Goal: Navigation & Orientation: Understand site structure

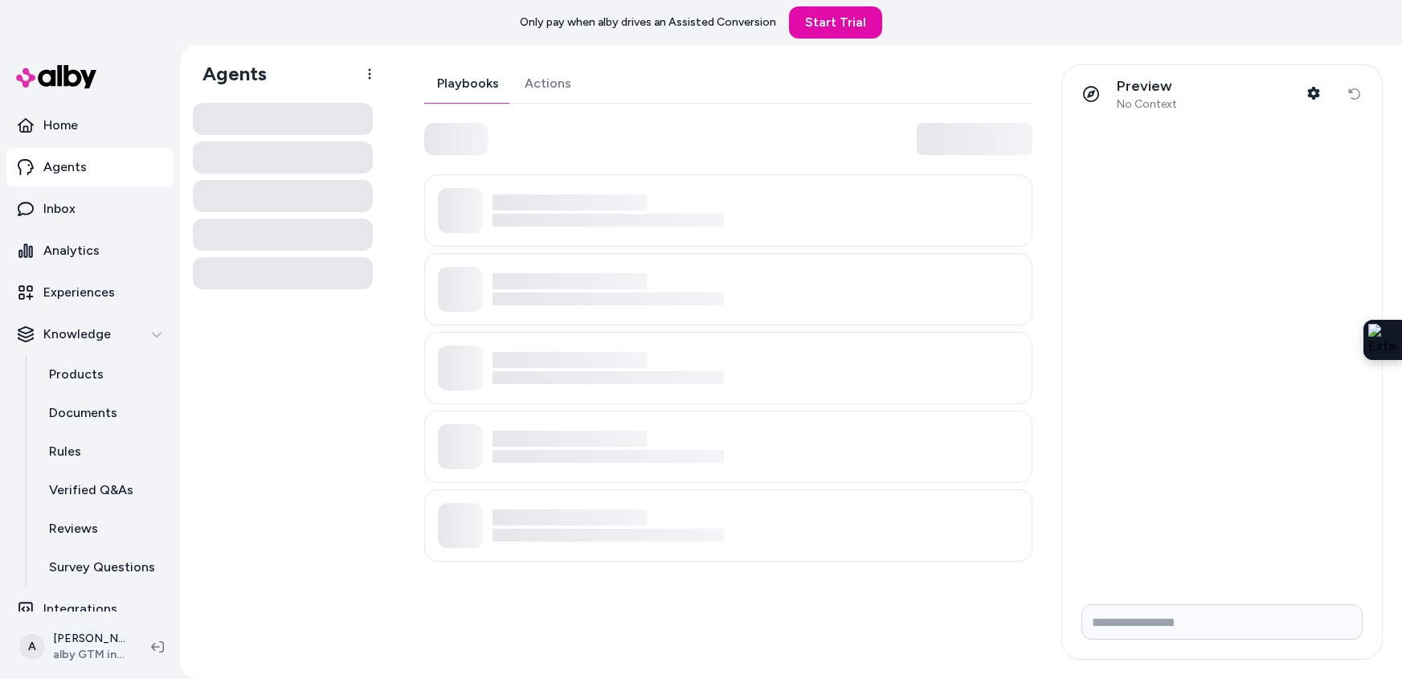
click at [76, 651] on html "Only pay when [PERSON_NAME] drives an Assisted Conversion Start Trial Home Agen…" at bounding box center [701, 339] width 1402 height 679
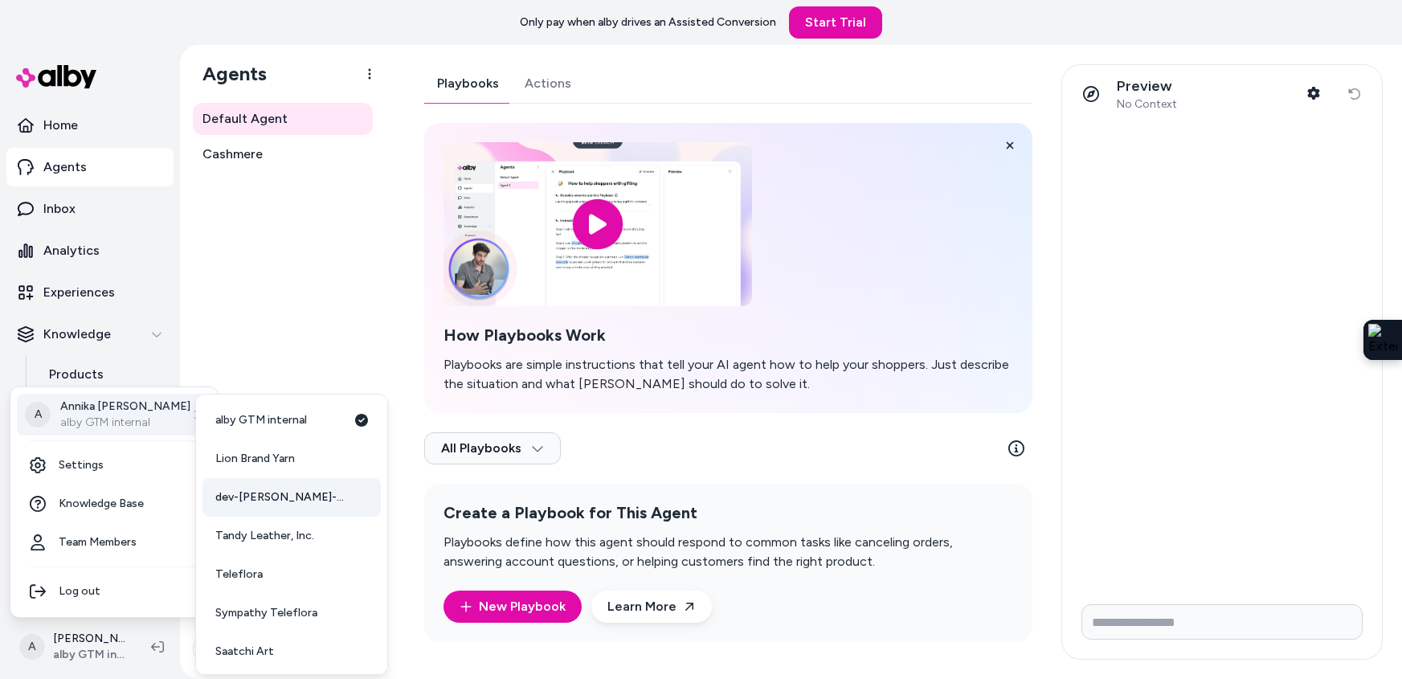
scroll to position [1, 0]
click at [282, 455] on span "Lion Brand Yarn" at bounding box center [255, 458] width 80 height 16
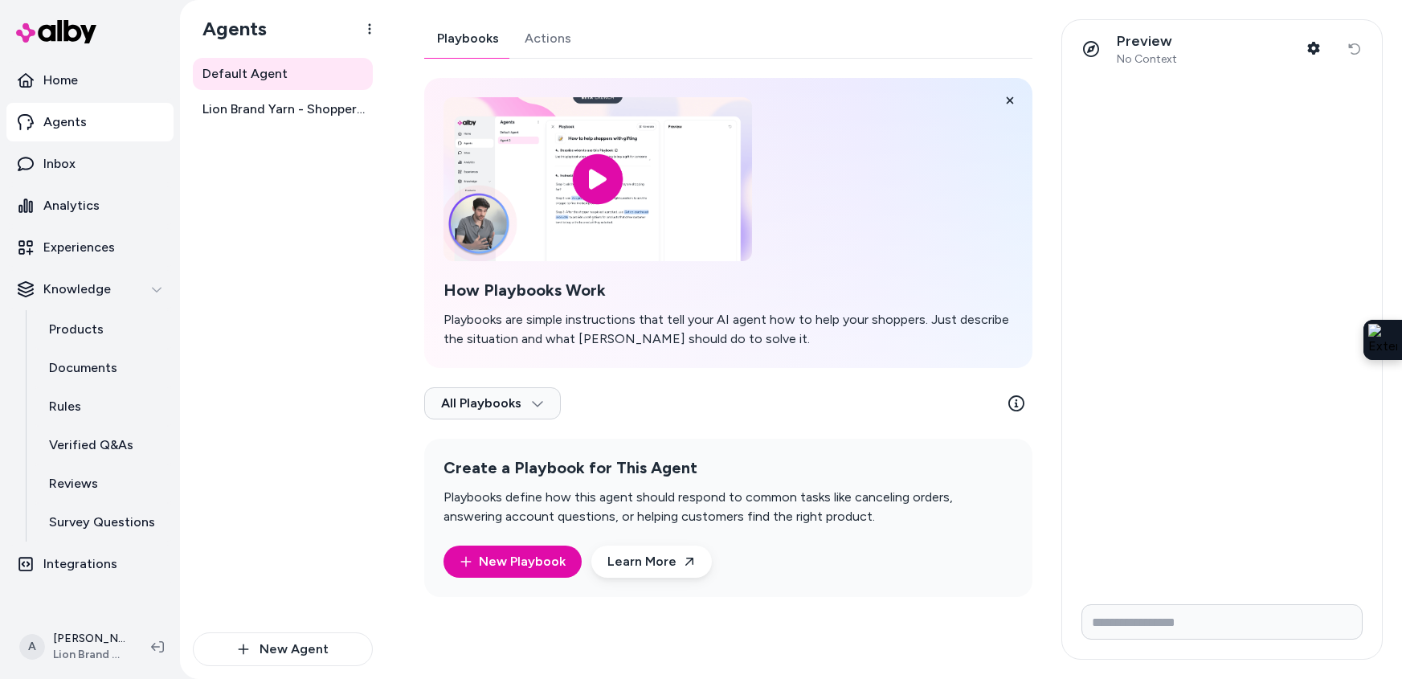
click at [1230, 50] on div "Preview No Context Shopper Context" at bounding box center [1202, 49] width 255 height 34
click at [103, 330] on link "Products" at bounding box center [103, 329] width 141 height 39
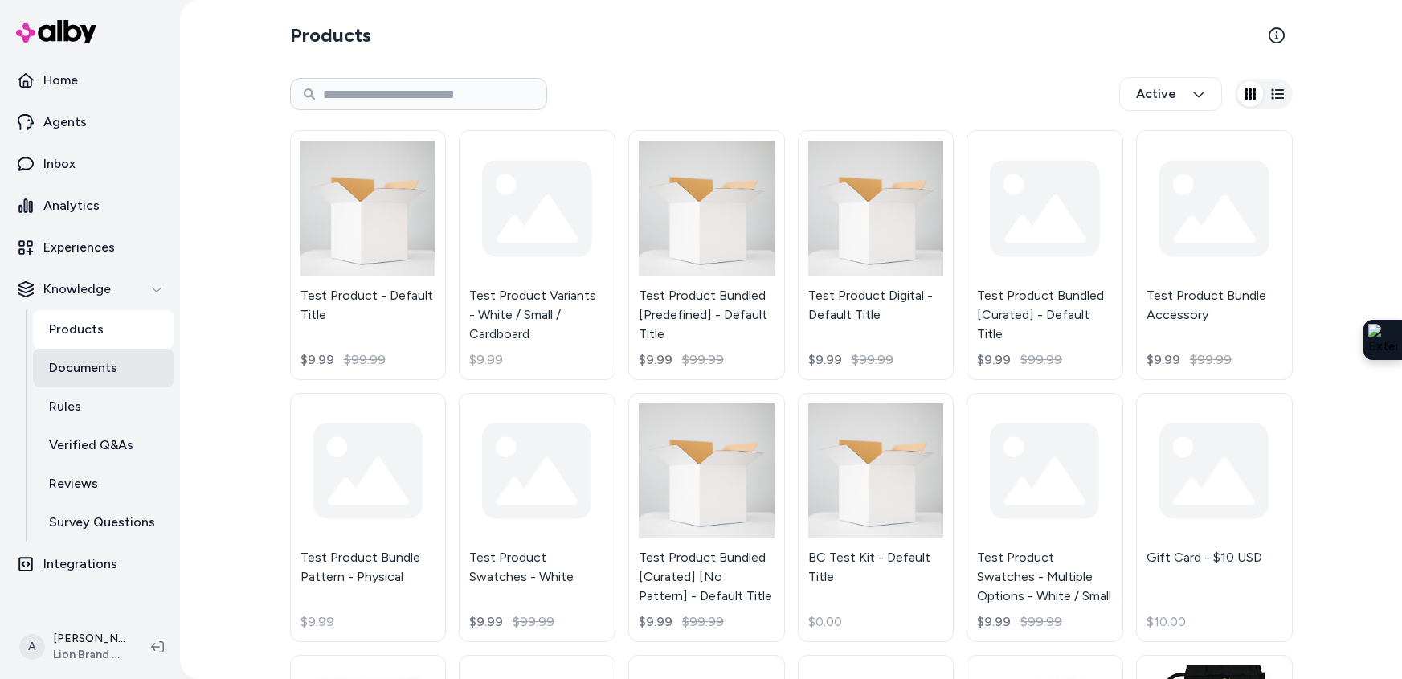
click at [108, 366] on p "Documents" at bounding box center [83, 367] width 68 height 19
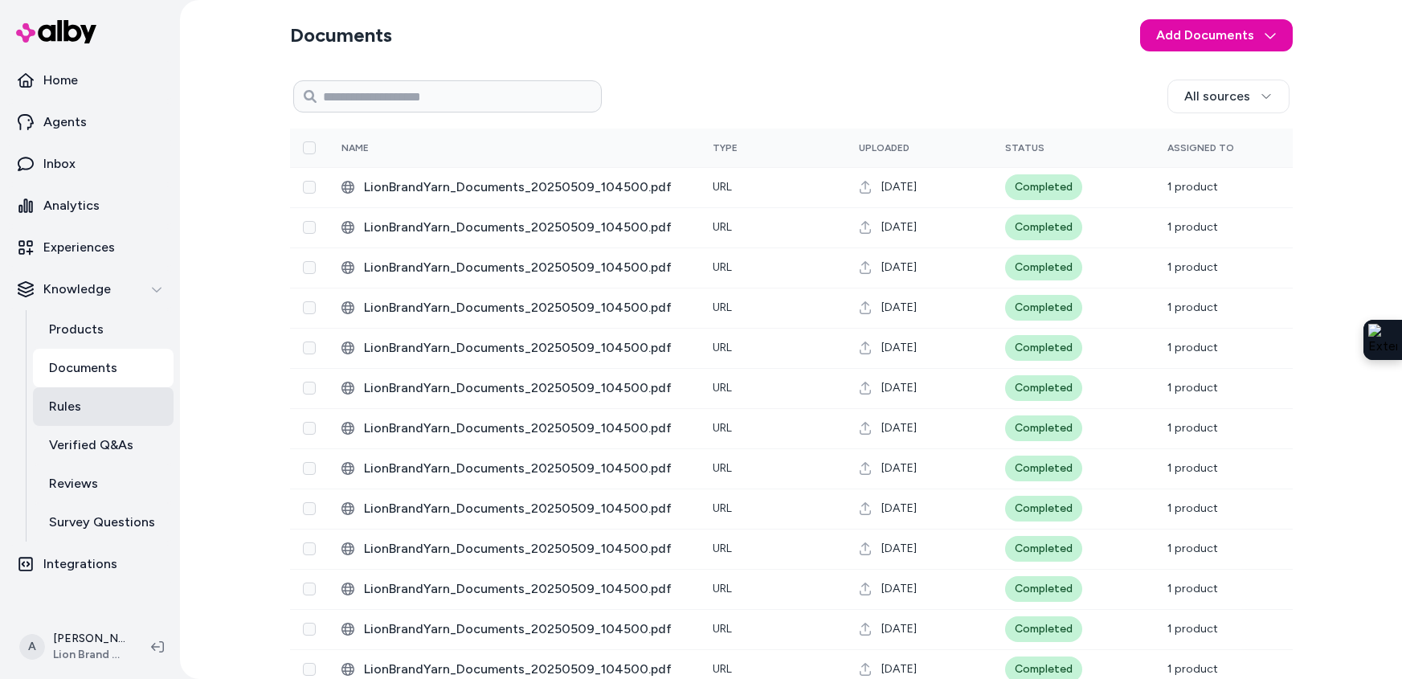
click at [108, 405] on link "Rules" at bounding box center [103, 406] width 141 height 39
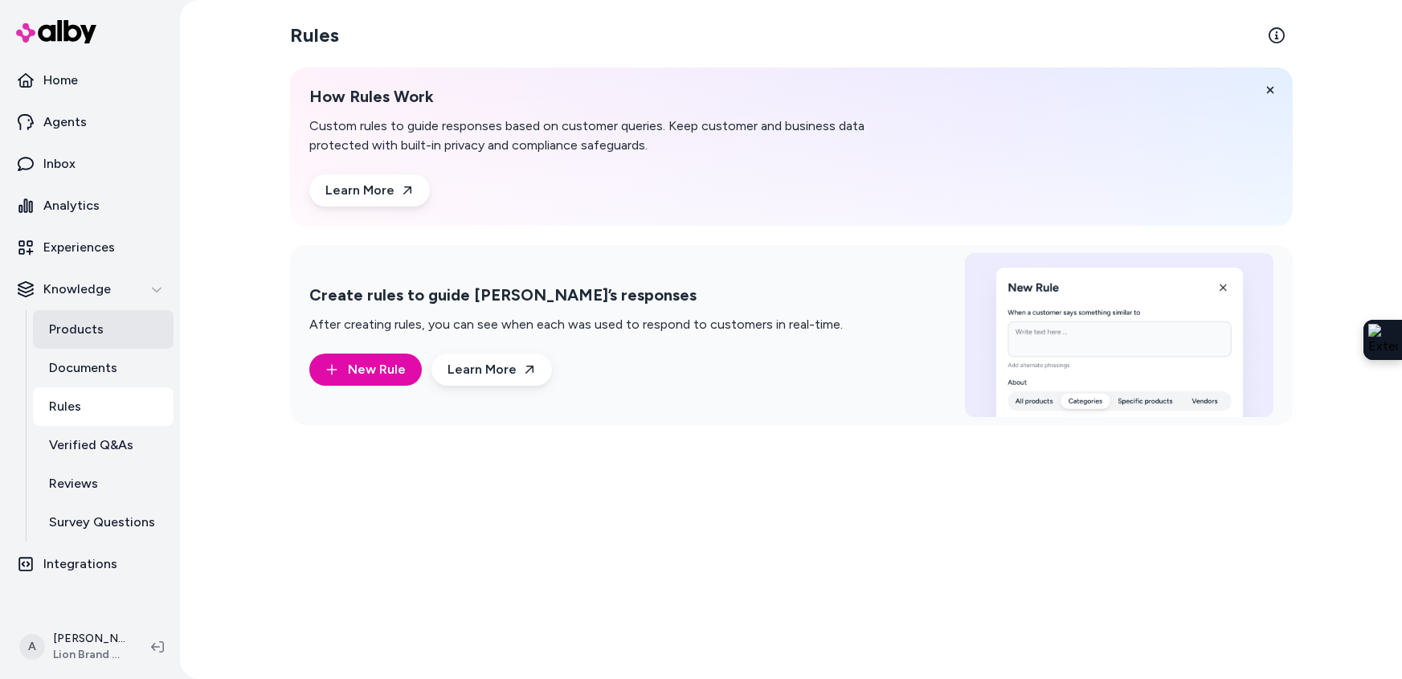
click at [105, 324] on link "Products" at bounding box center [103, 329] width 141 height 39
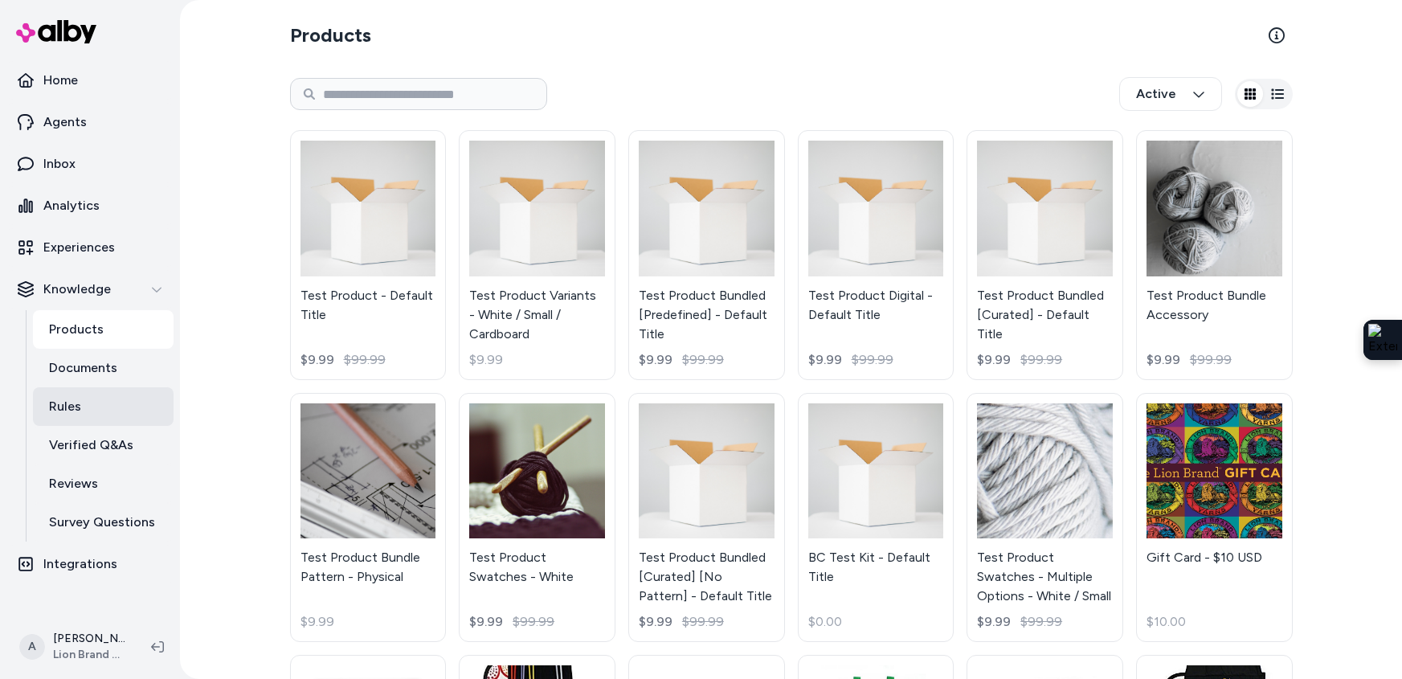
click at [86, 412] on link "Rules" at bounding box center [103, 406] width 141 height 39
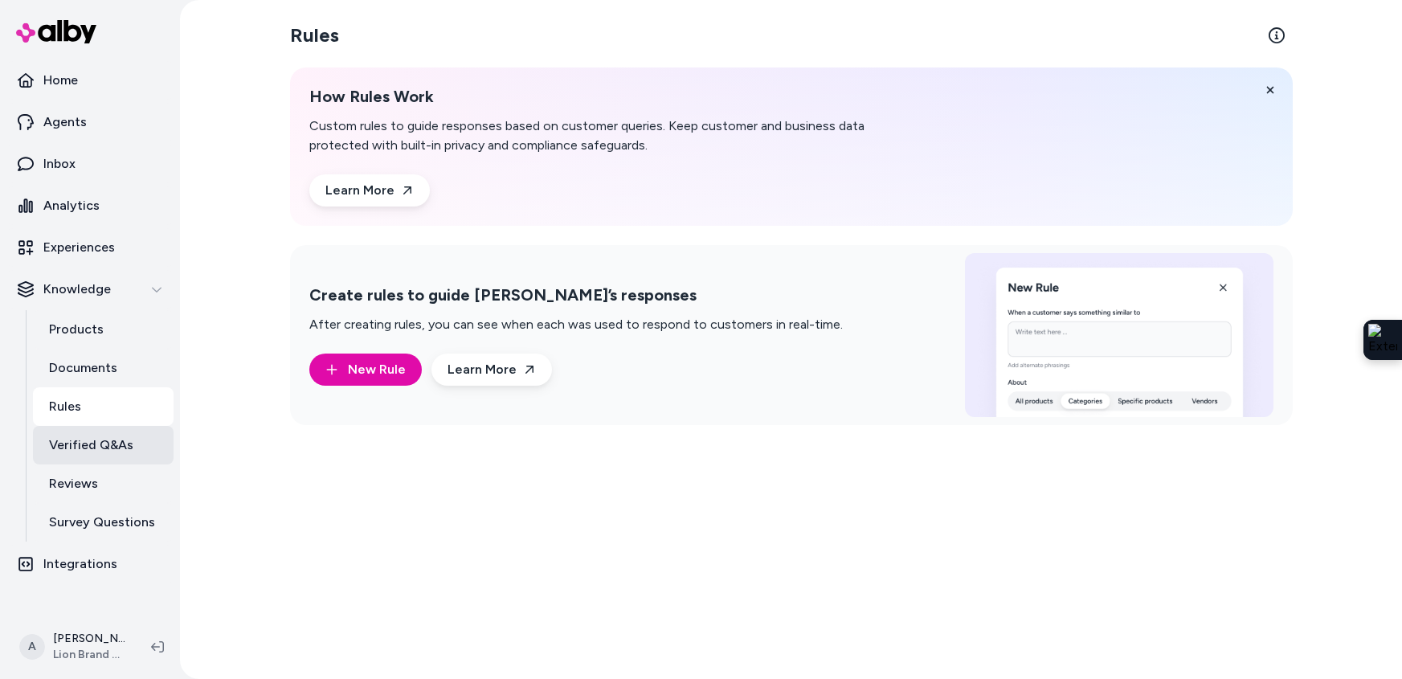
click at [116, 441] on p "Verified Q&As" at bounding box center [91, 444] width 84 height 19
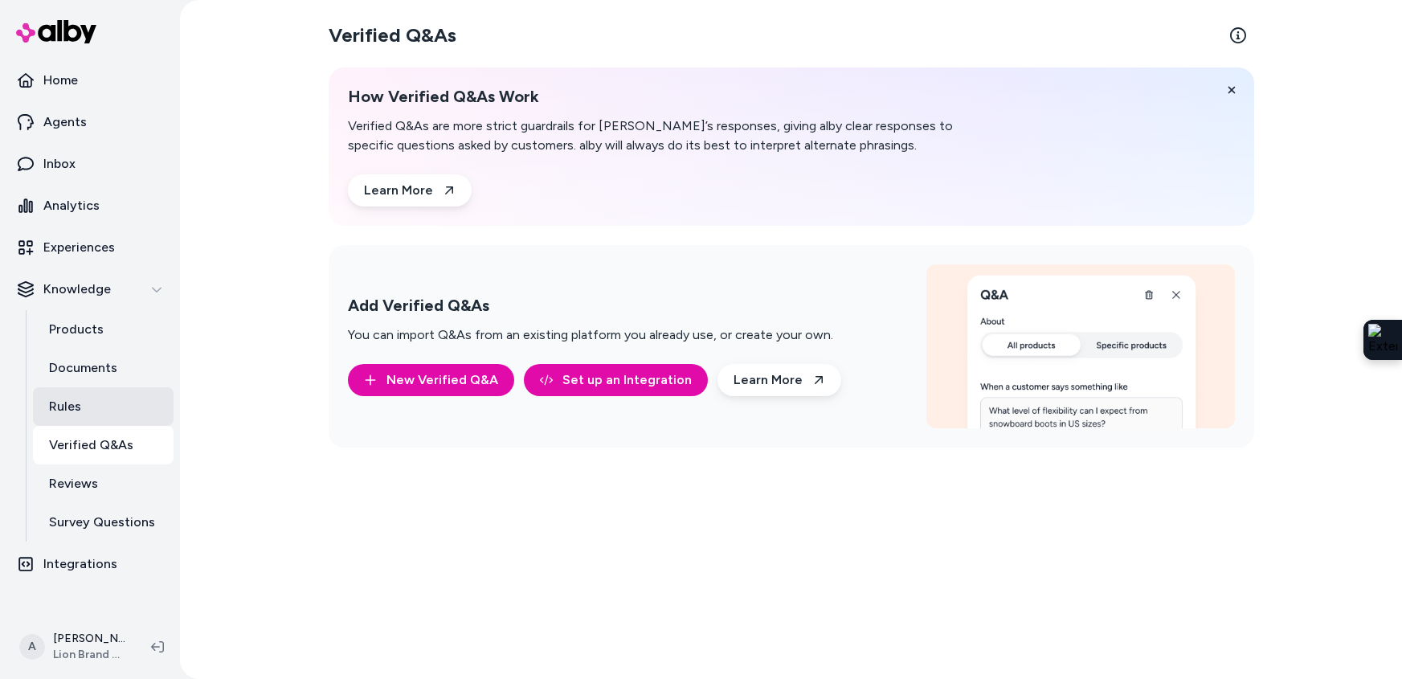
click at [114, 405] on link "Rules" at bounding box center [103, 406] width 141 height 39
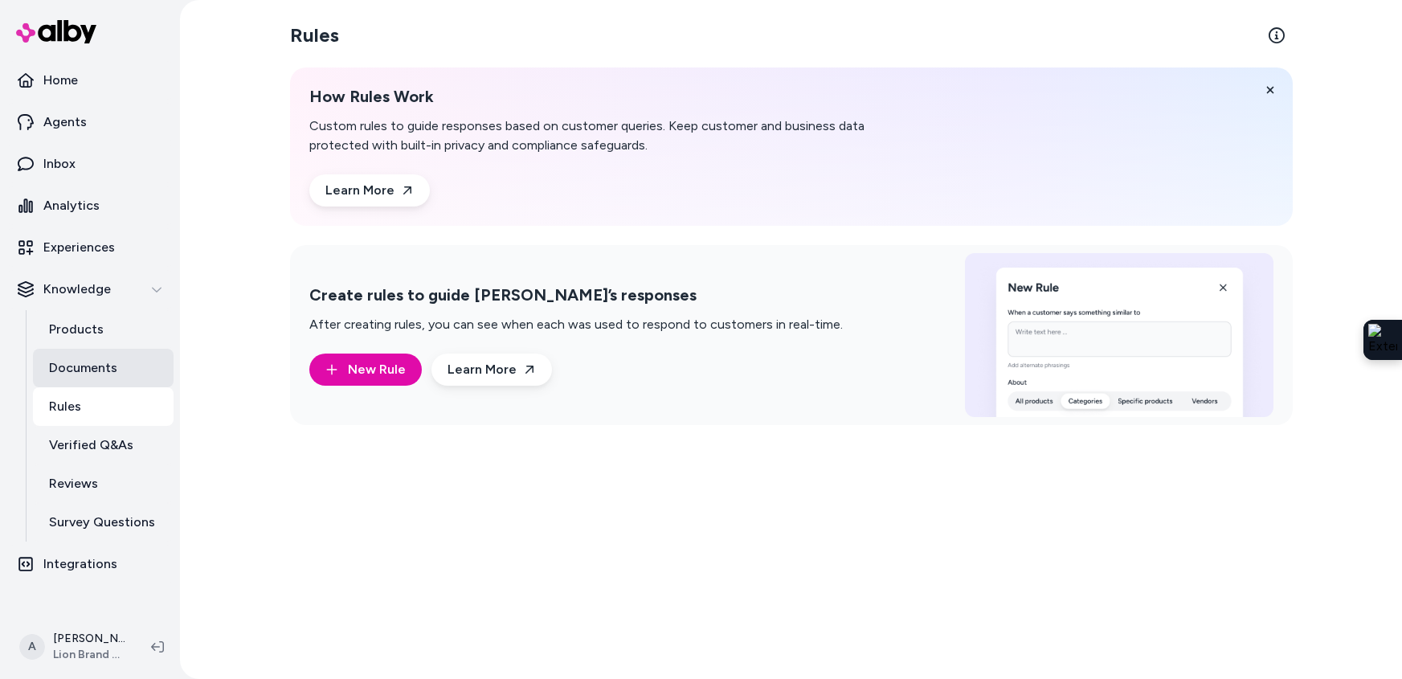
click at [112, 358] on p "Documents" at bounding box center [83, 367] width 68 height 19
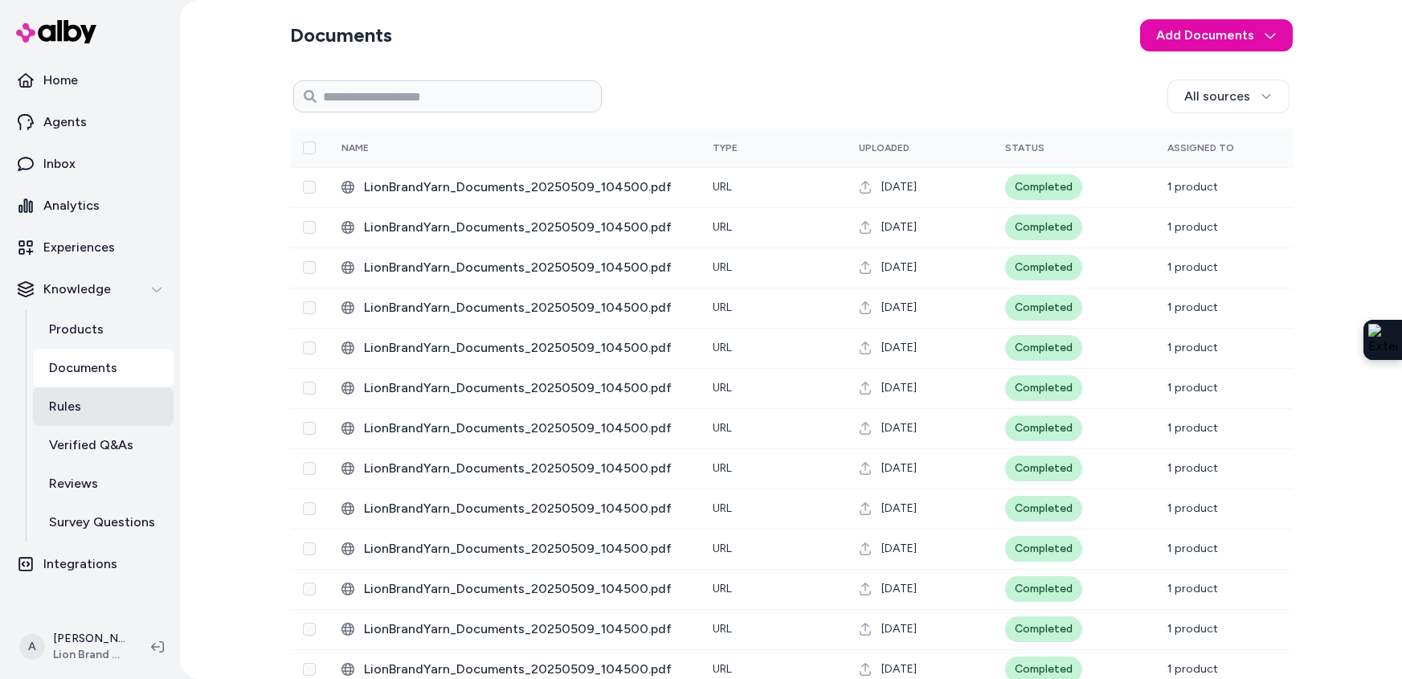
click at [95, 408] on link "Rules" at bounding box center [103, 406] width 141 height 39
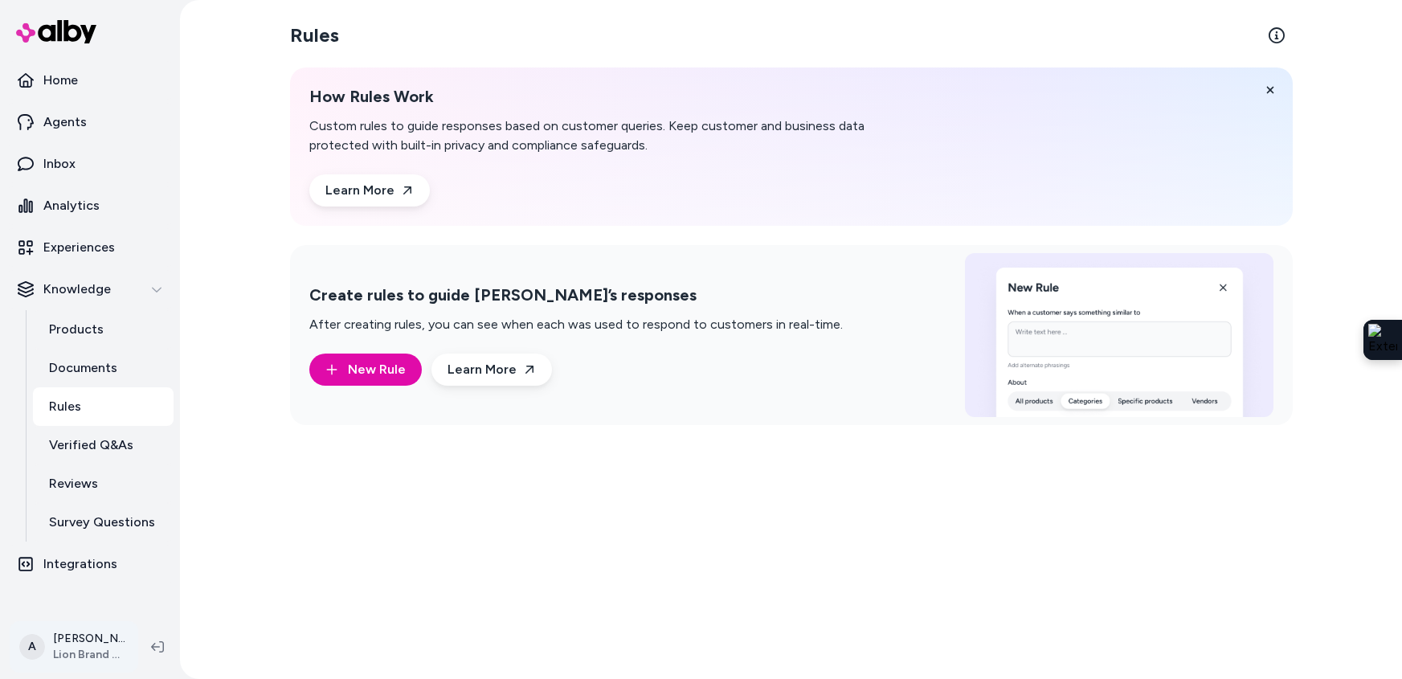
click at [104, 651] on html "Home Agents Inbox Analytics Experiences Knowledge Products Documents Rules Veri…" at bounding box center [701, 339] width 1402 height 679
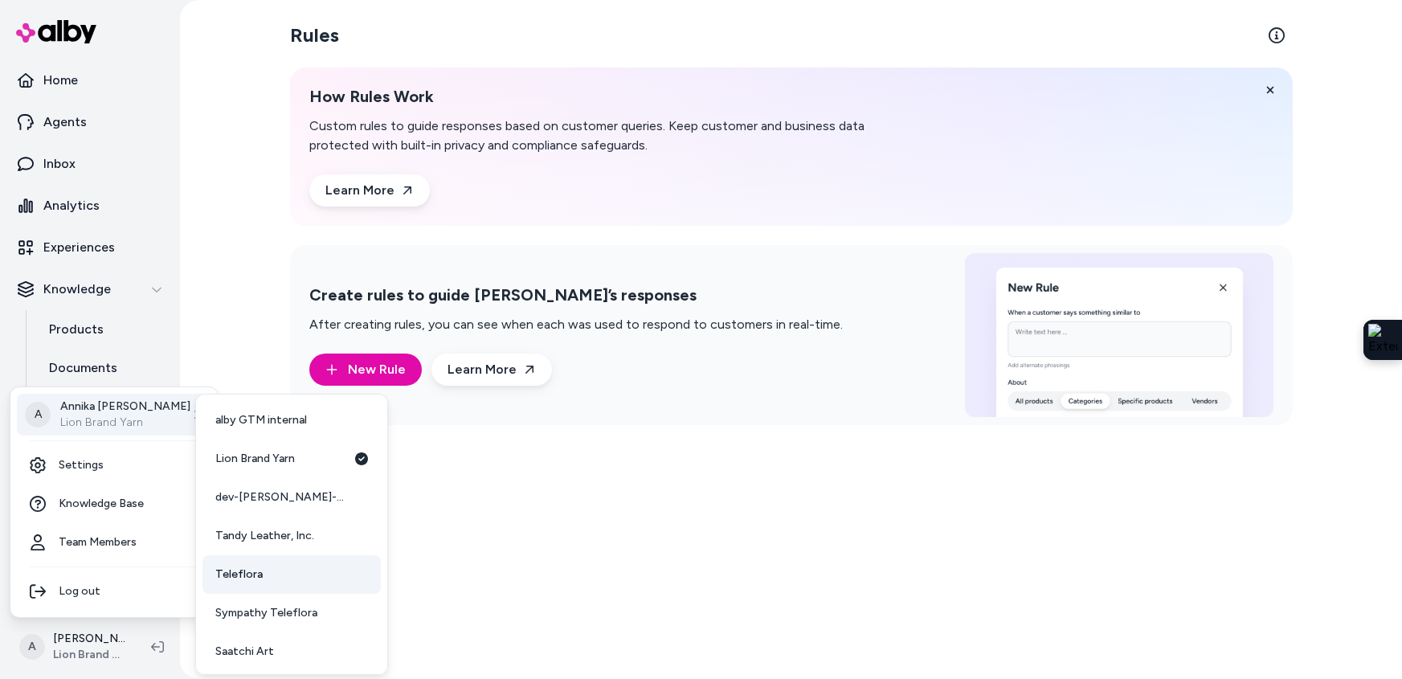
scroll to position [42, 0]
